Goal: Navigation & Orientation: Find specific page/section

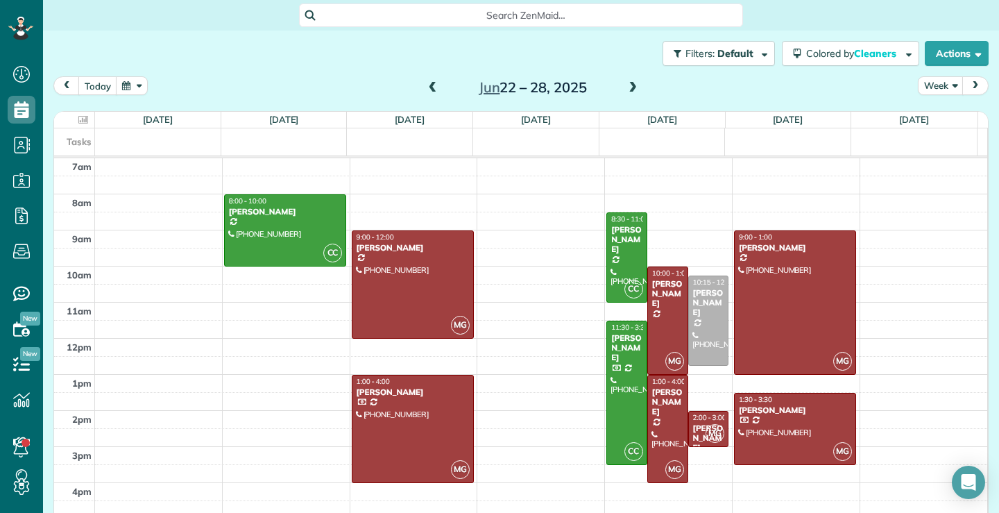
scroll to position [6, 6]
click at [629, 87] on span at bounding box center [632, 88] width 15 height 12
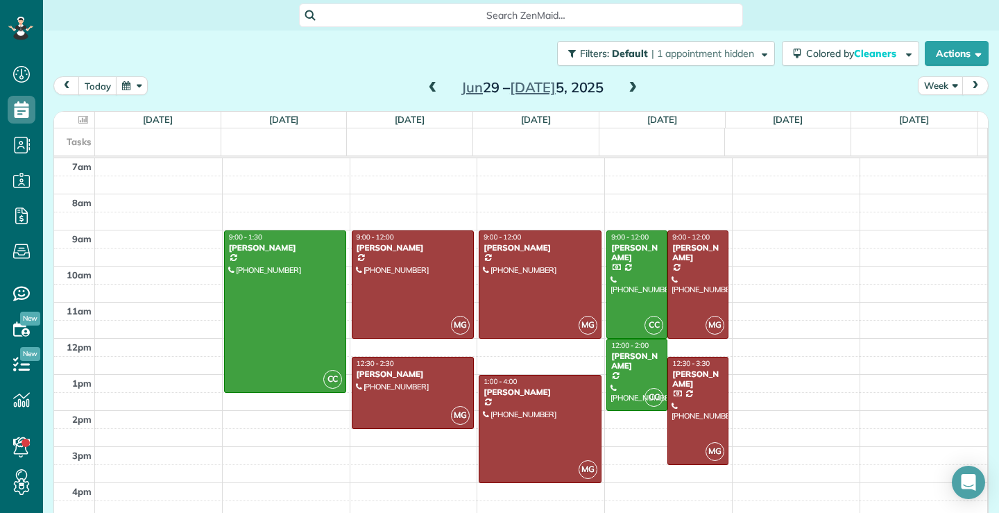
click at [629, 87] on span at bounding box center [632, 88] width 15 height 12
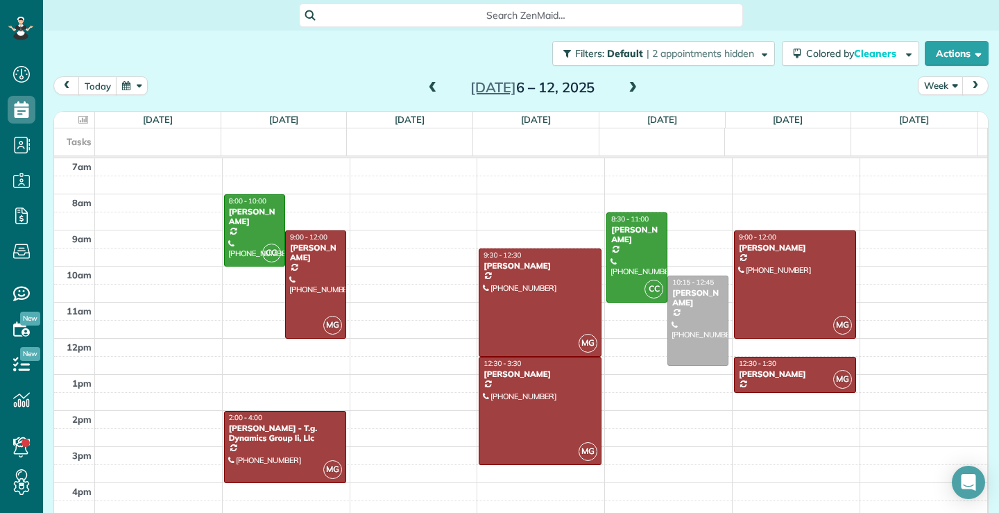
click at [629, 90] on span at bounding box center [632, 88] width 15 height 12
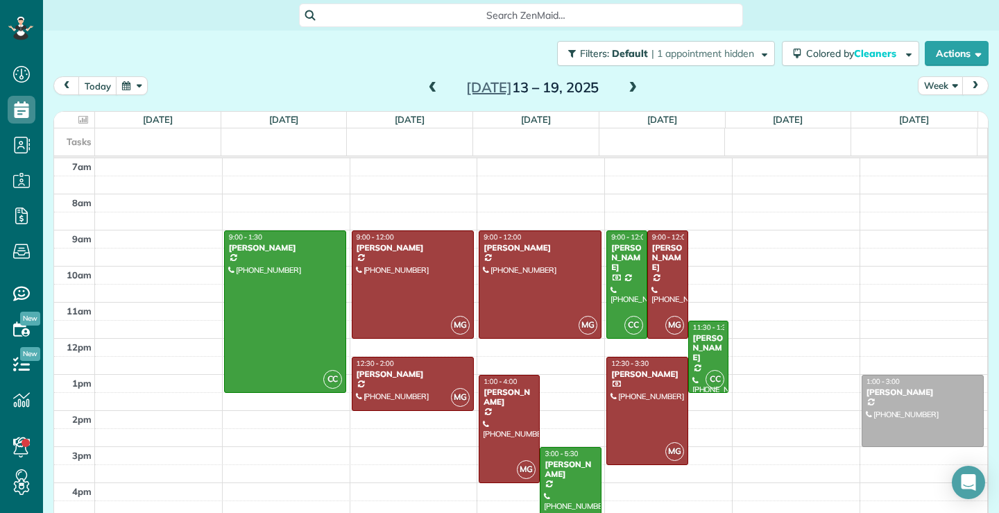
click at [629, 90] on span at bounding box center [632, 88] width 15 height 12
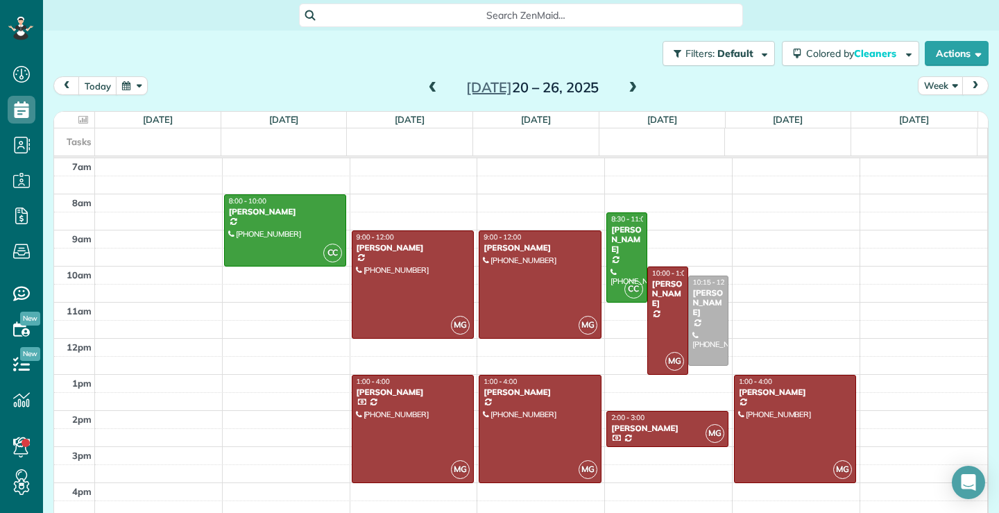
click at [629, 92] on span at bounding box center [632, 88] width 15 height 12
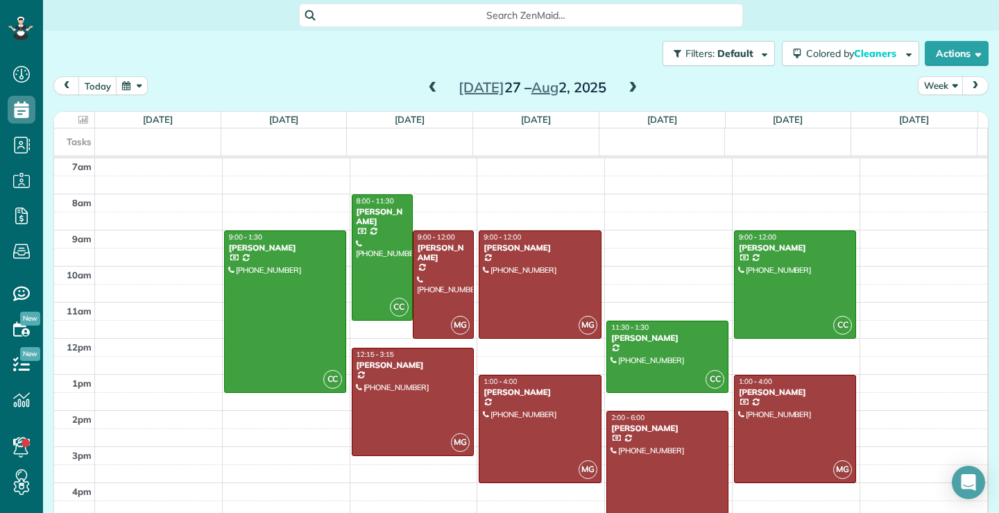
click at [629, 92] on span at bounding box center [632, 88] width 15 height 12
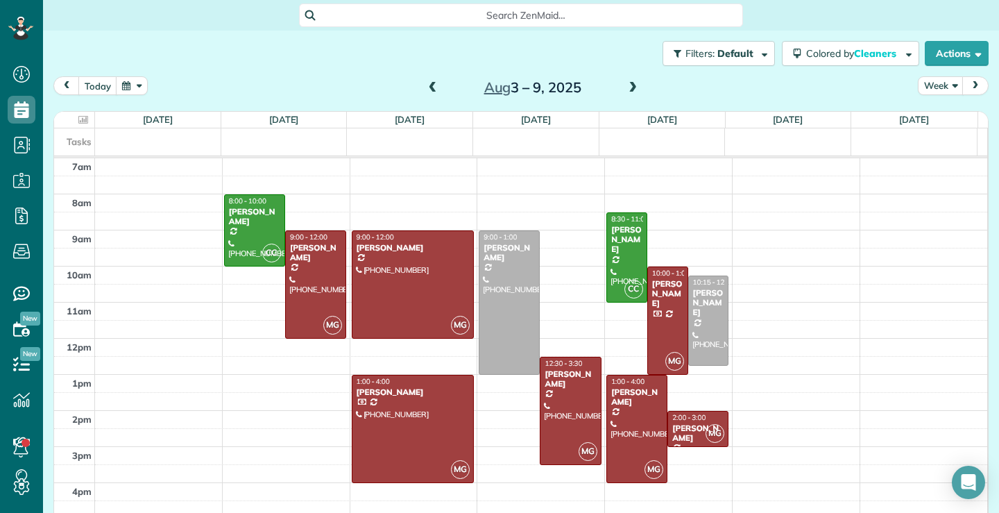
click at [625, 83] on span at bounding box center [632, 88] width 15 height 12
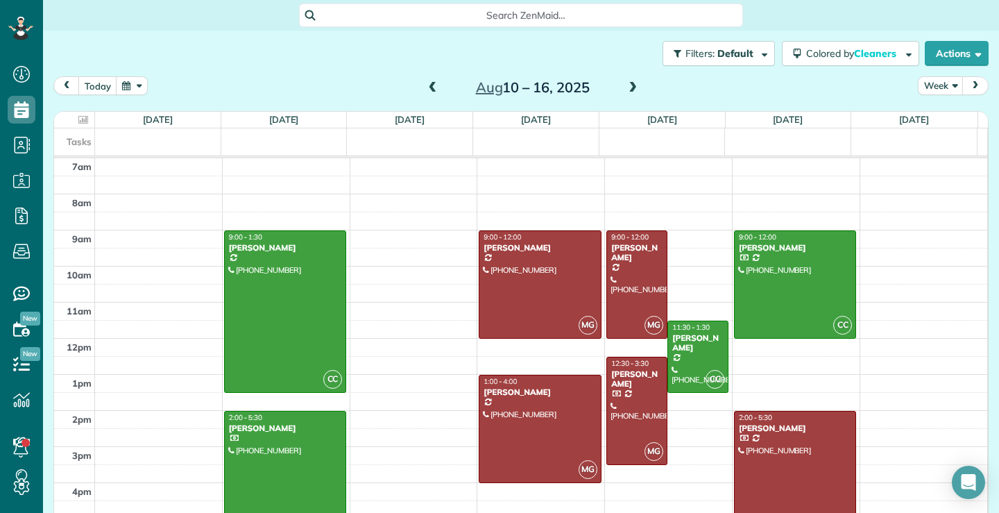
click at [626, 87] on span at bounding box center [632, 88] width 15 height 12
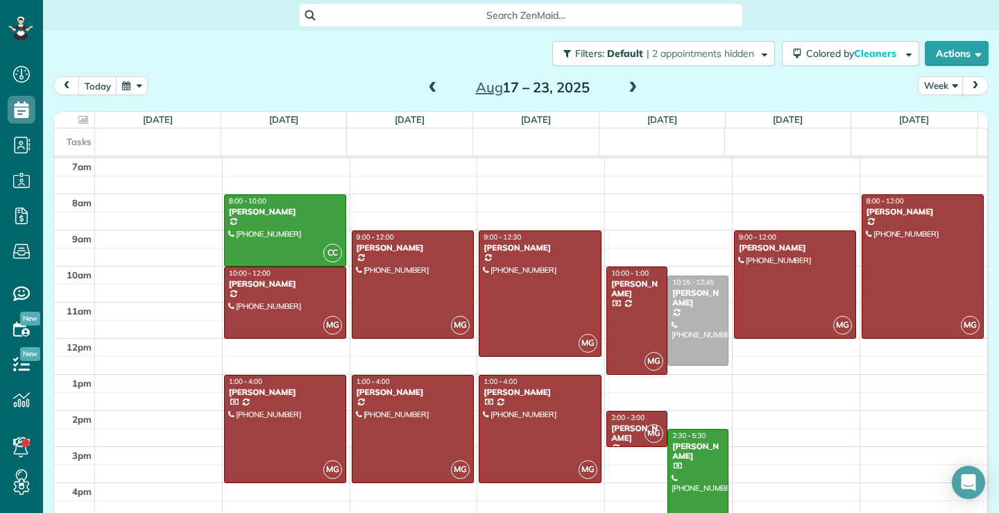
click at [625, 89] on span at bounding box center [632, 88] width 15 height 12
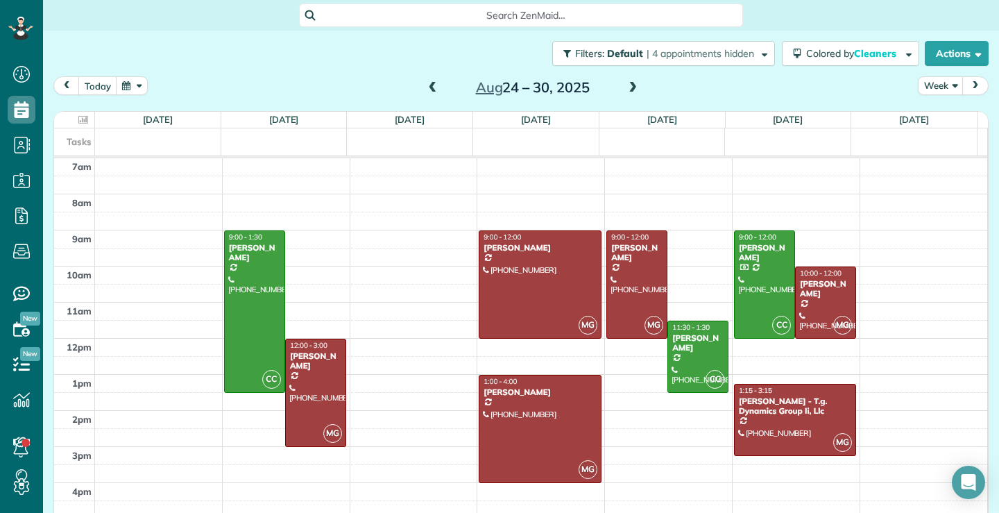
click at [626, 85] on span at bounding box center [632, 88] width 15 height 12
